Goal: Transaction & Acquisition: Subscribe to service/newsletter

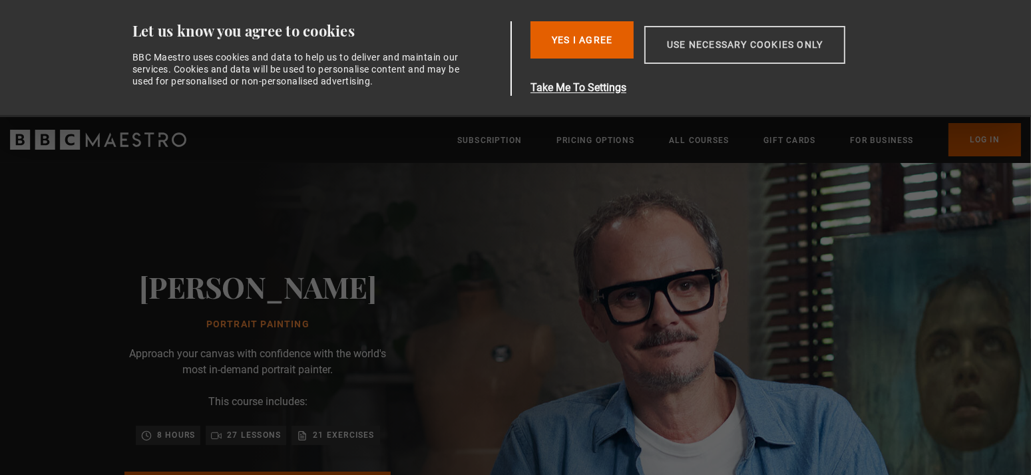
click at [701, 44] on button "Use necessary cookies only" at bounding box center [744, 45] width 201 height 38
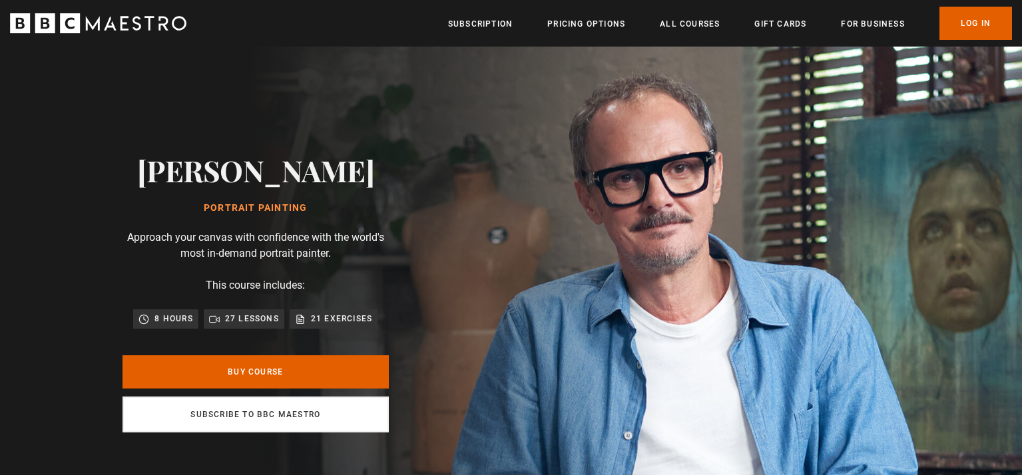
click at [242, 415] on link "Subscribe to BBC Maestro" at bounding box center [255, 415] width 266 height 36
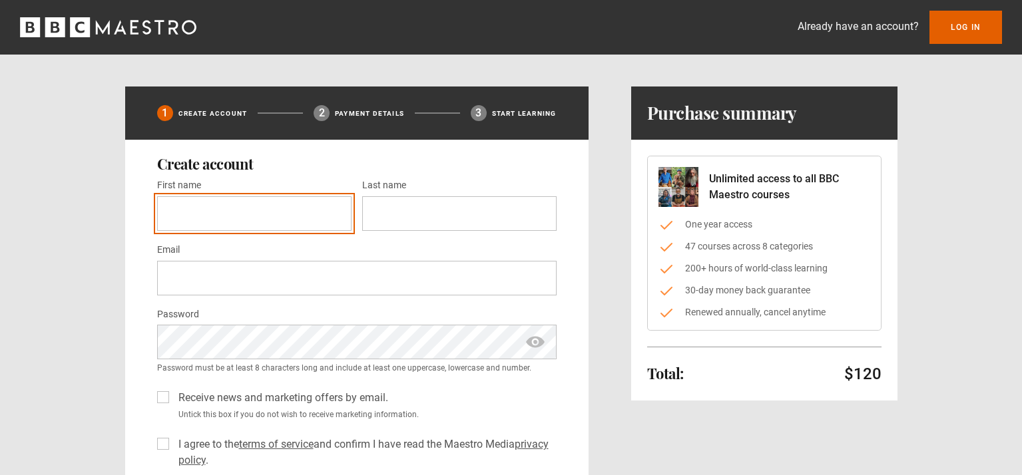
click at [190, 222] on input "First name *" at bounding box center [254, 213] width 194 height 35
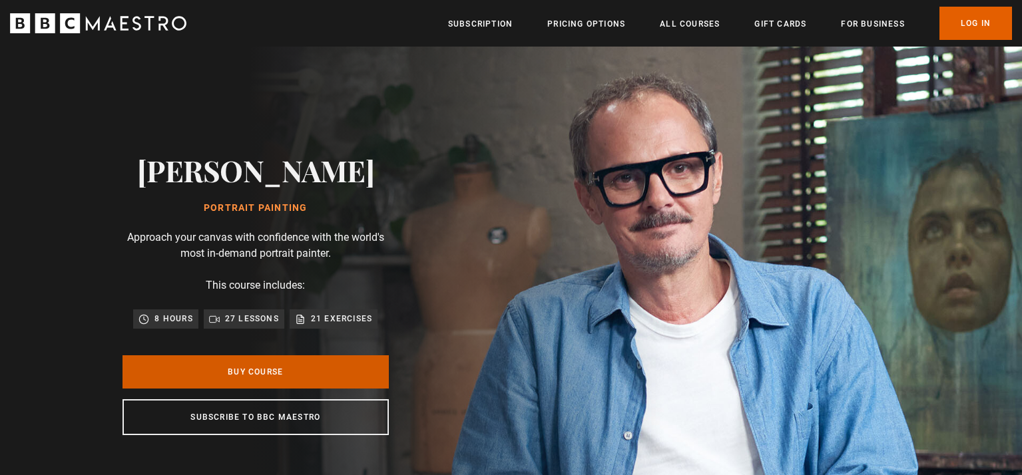
click at [282, 368] on link "Buy Course" at bounding box center [255, 372] width 266 height 33
